Goal: Navigation & Orientation: Find specific page/section

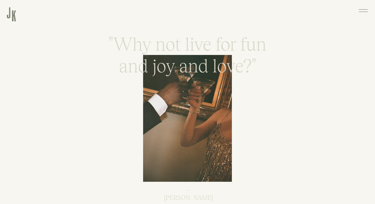
click at [362, 11] on icon at bounding box center [364, 10] width 12 height 13
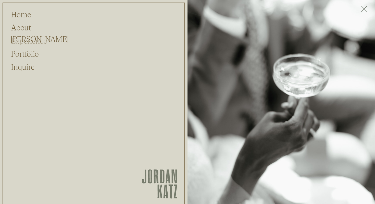
click at [25, 38] on h2 "Experience" at bounding box center [33, 40] width 45 height 10
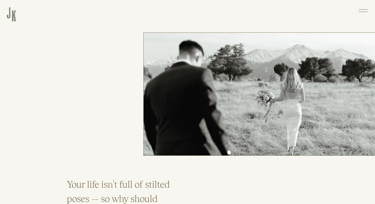
click at [11, 16] on div at bounding box center [11, 13] width 9 height 15
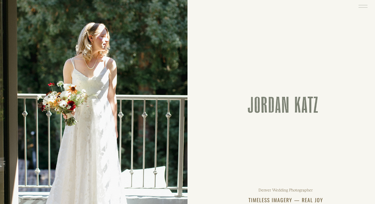
click at [361, 10] on icon at bounding box center [364, 6] width 12 height 13
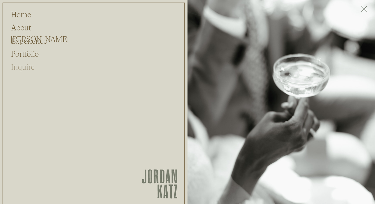
click at [23, 67] on h2 "Inquire" at bounding box center [25, 66] width 28 height 10
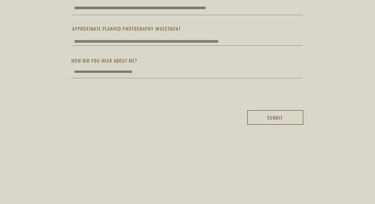
scroll to position [519, 0]
